Goal: Find specific page/section: Find specific page/section

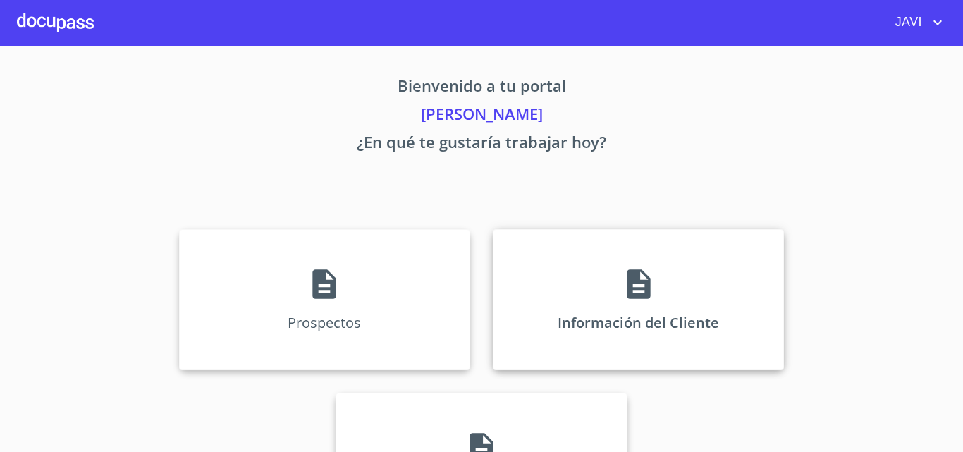
click at [621, 285] on div "Información del Cliente" at bounding box center [638, 299] width 291 height 141
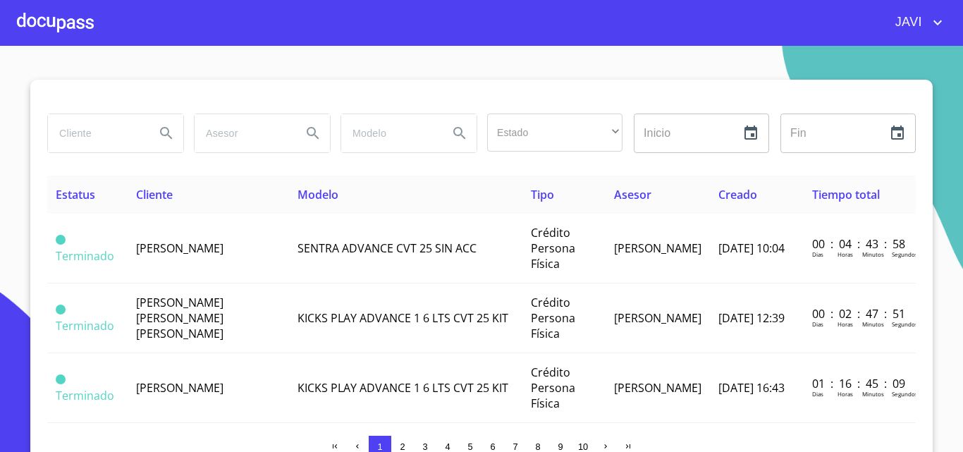
click at [104, 133] on input "search" at bounding box center [96, 133] width 96 height 38
type input "[PERSON_NAME][GEOGRAPHIC_DATA]"
click at [161, 127] on icon "Search" at bounding box center [166, 133] width 17 height 17
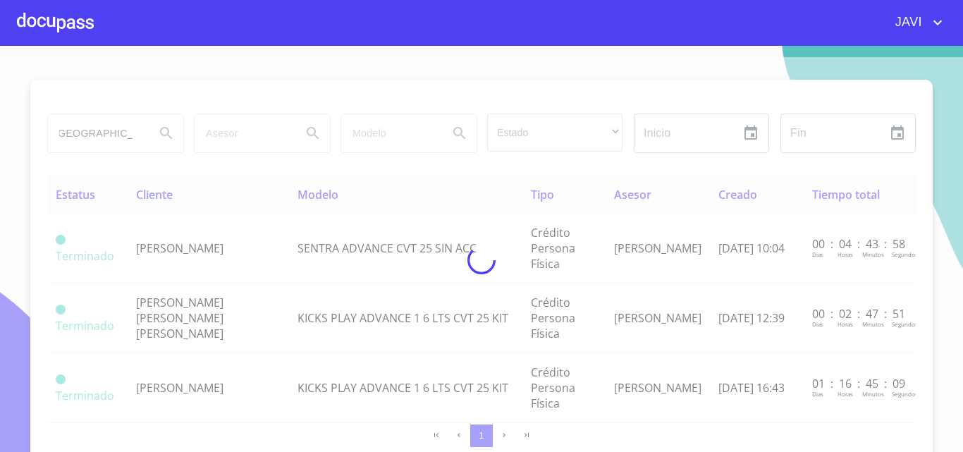
scroll to position [0, 0]
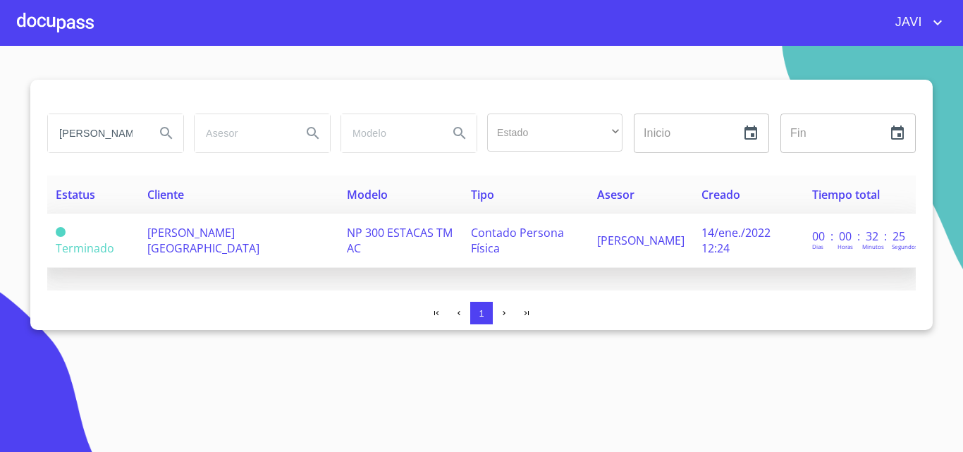
click at [221, 237] on span "[PERSON_NAME][GEOGRAPHIC_DATA]" at bounding box center [203, 240] width 112 height 31
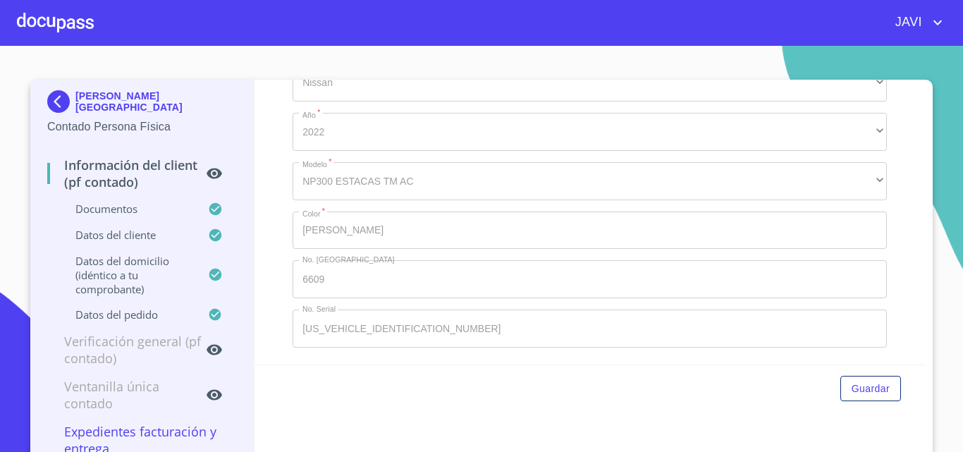
scroll to position [2891, 0]
